Goal: Find specific page/section

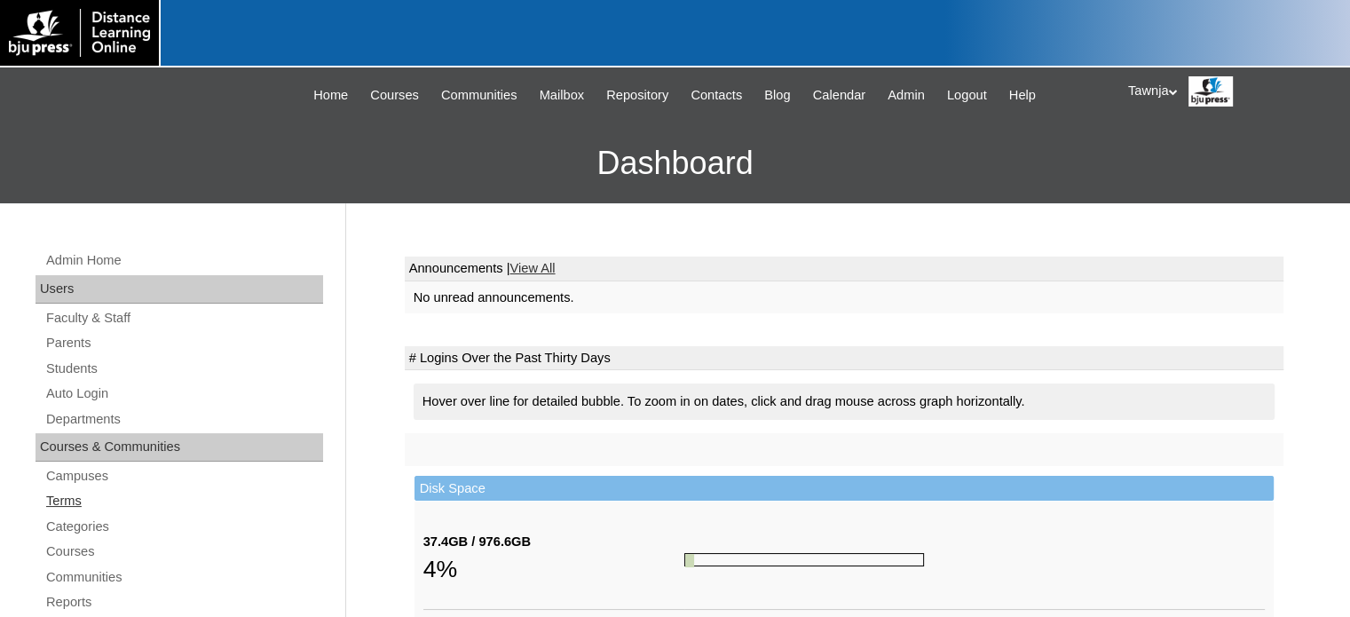
click at [83, 504] on link "Terms" at bounding box center [183, 501] width 279 height 22
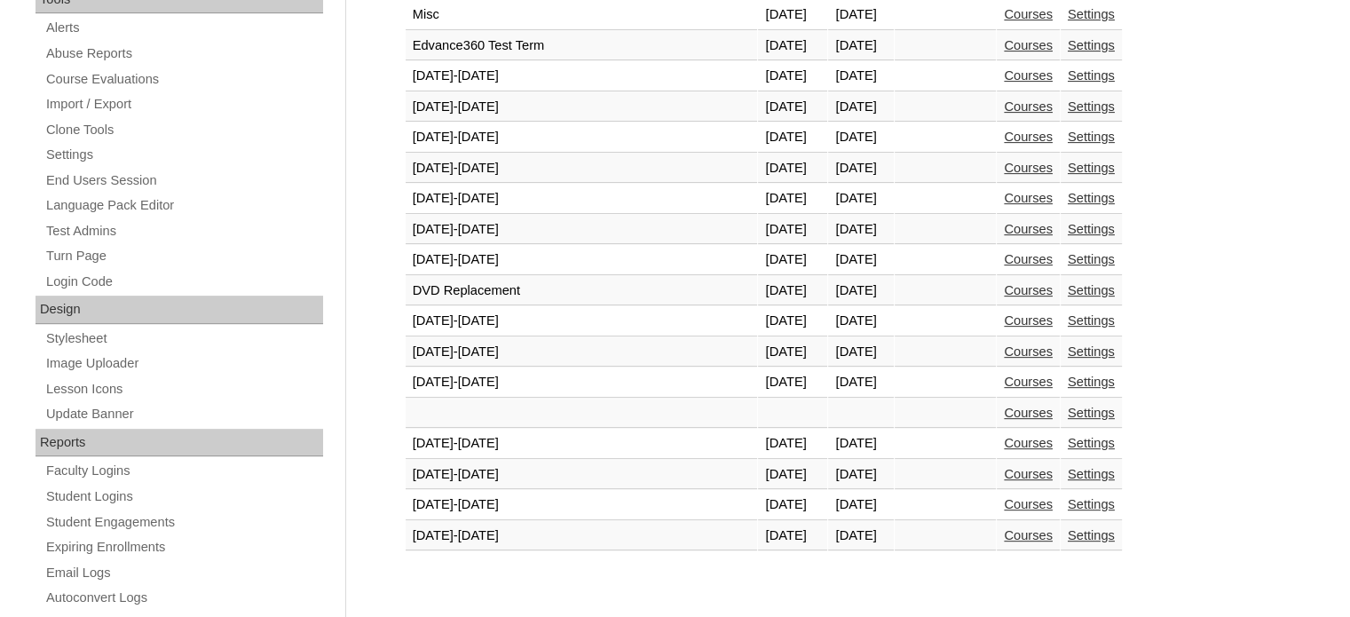
scroll to position [799, 0]
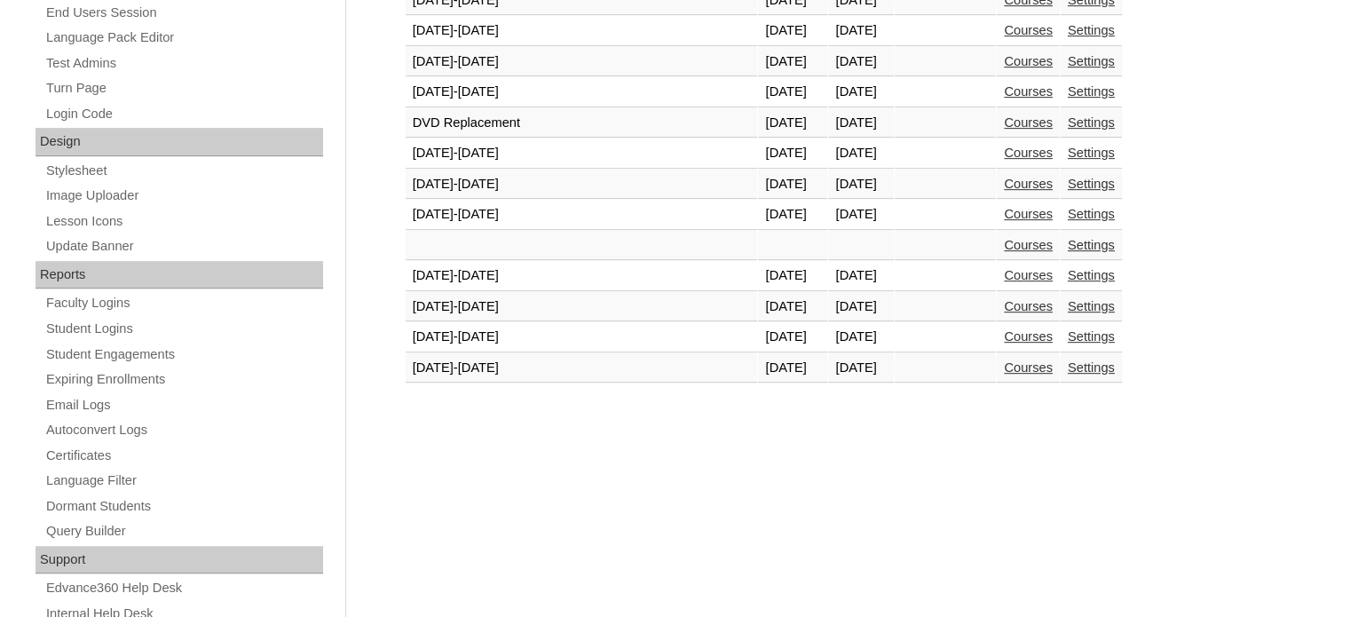
click at [1004, 360] on link "Courses" at bounding box center [1028, 367] width 49 height 14
